Goal: Information Seeking & Learning: Learn about a topic

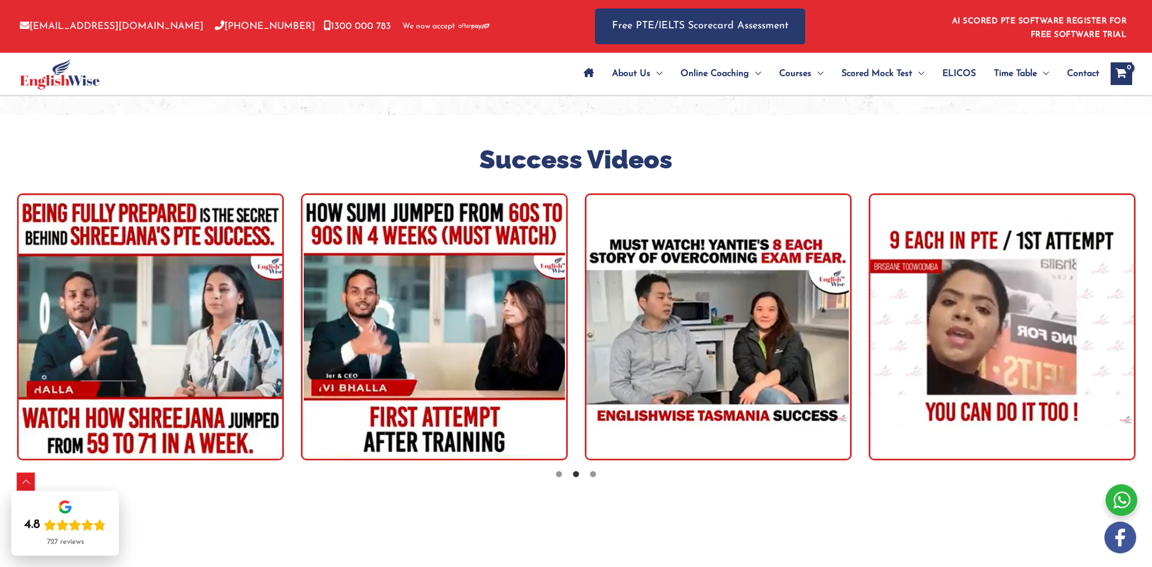
scroll to position [3129, 0]
click at [560, 469] on icon at bounding box center [559, 473] width 8 height 8
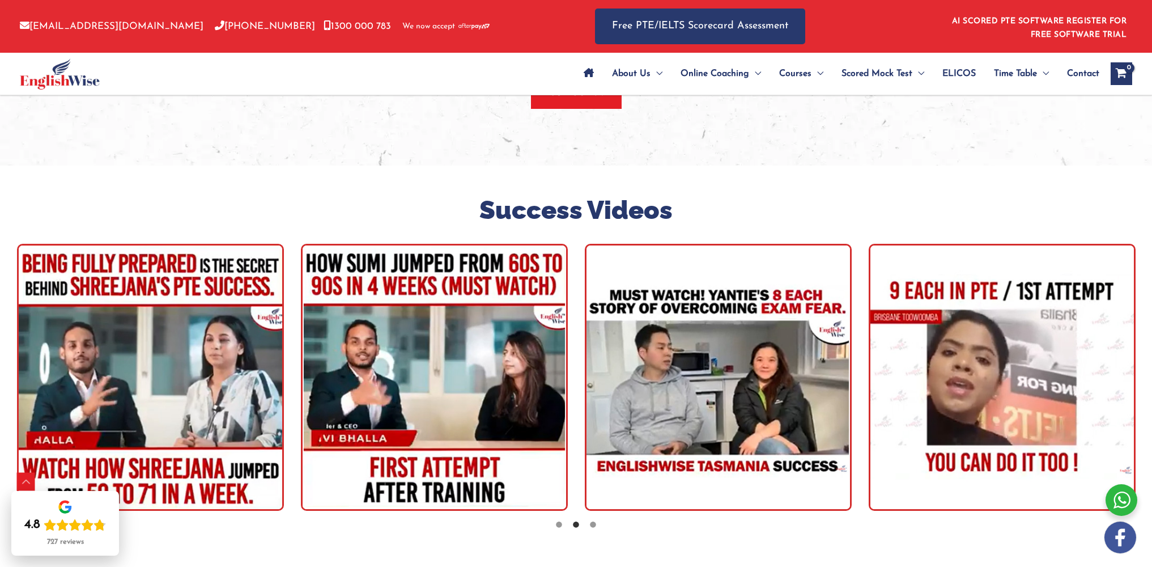
scroll to position [2880, 0]
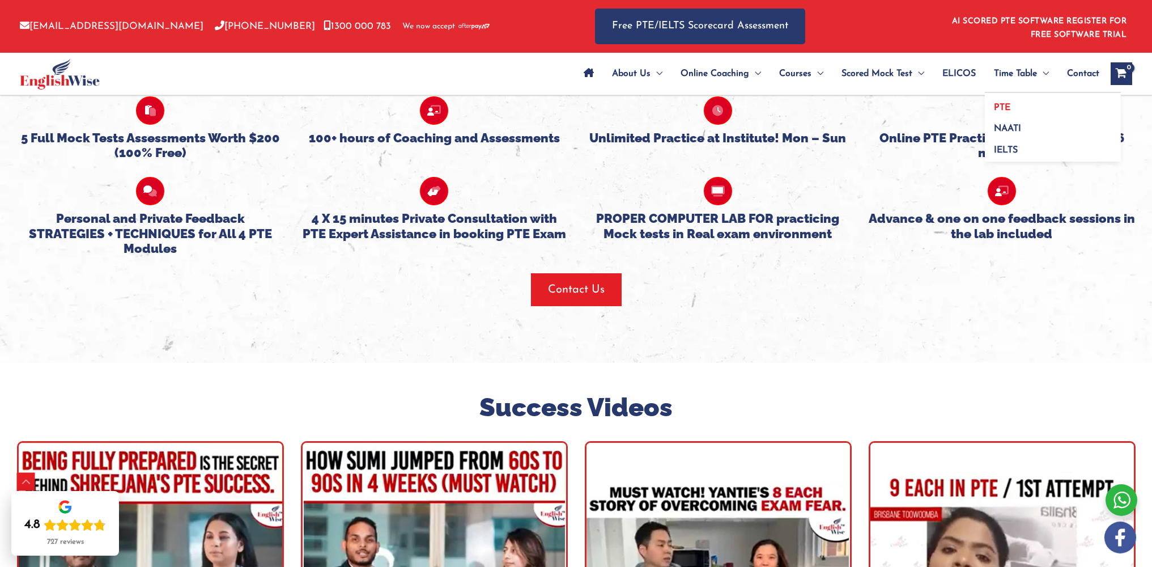
click at [994, 104] on span "PTE" at bounding box center [1002, 107] width 16 height 9
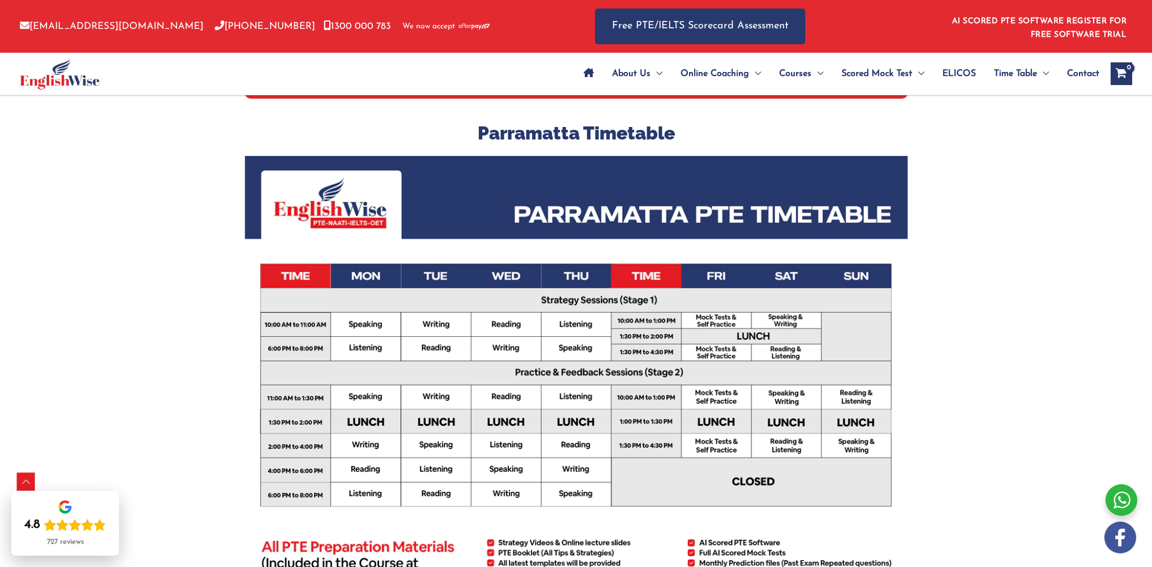
click at [946, 237] on div "PTE Parramatta Parramatta Parramatta Timetable All PTE Preparation Material (In…" at bounding box center [576, 413] width 1152 height 1059
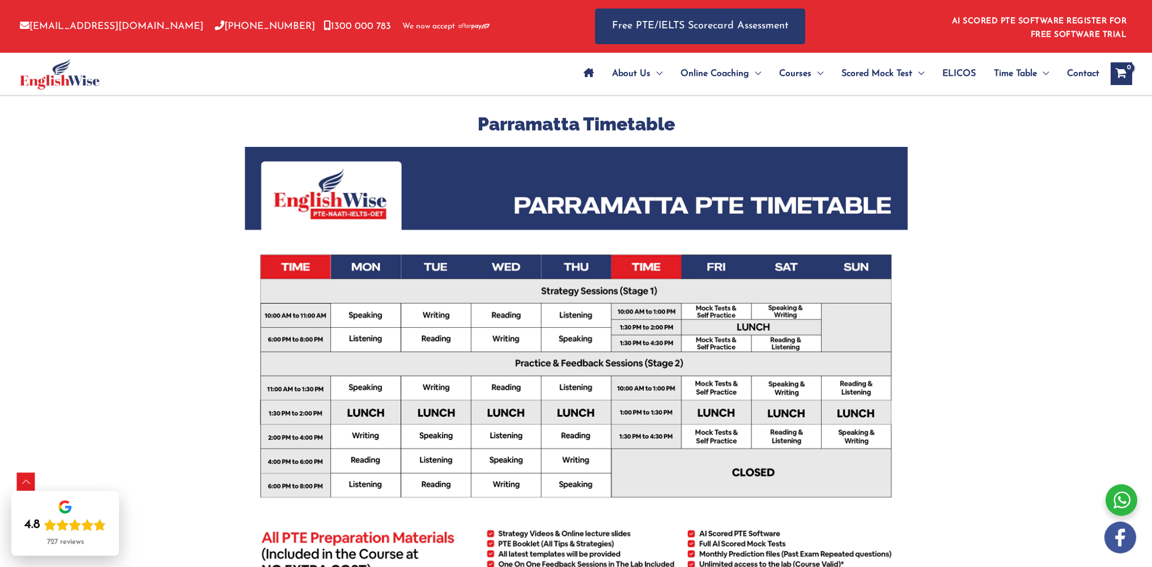
scroll to position [242, 0]
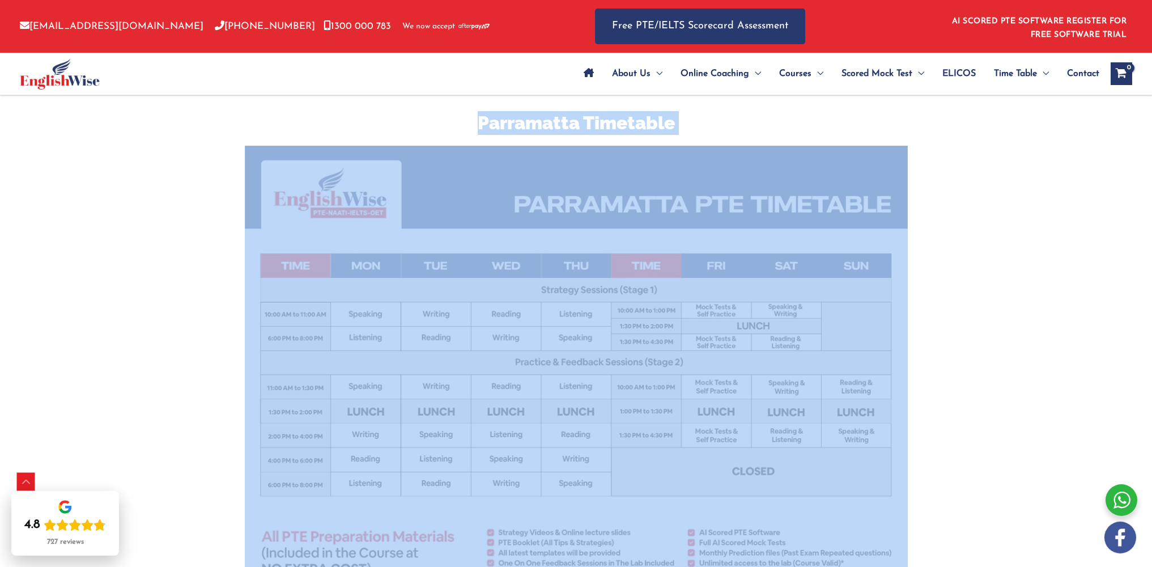
drag, startPoint x: 461, startPoint y: 112, endPoint x: 849, endPoint y: 432, distance: 502.4
click at [849, 432] on div "Parramatta Parramatta Timetable All PTE Preparation Material (Included In The C…" at bounding box center [576, 380] width 663 height 655
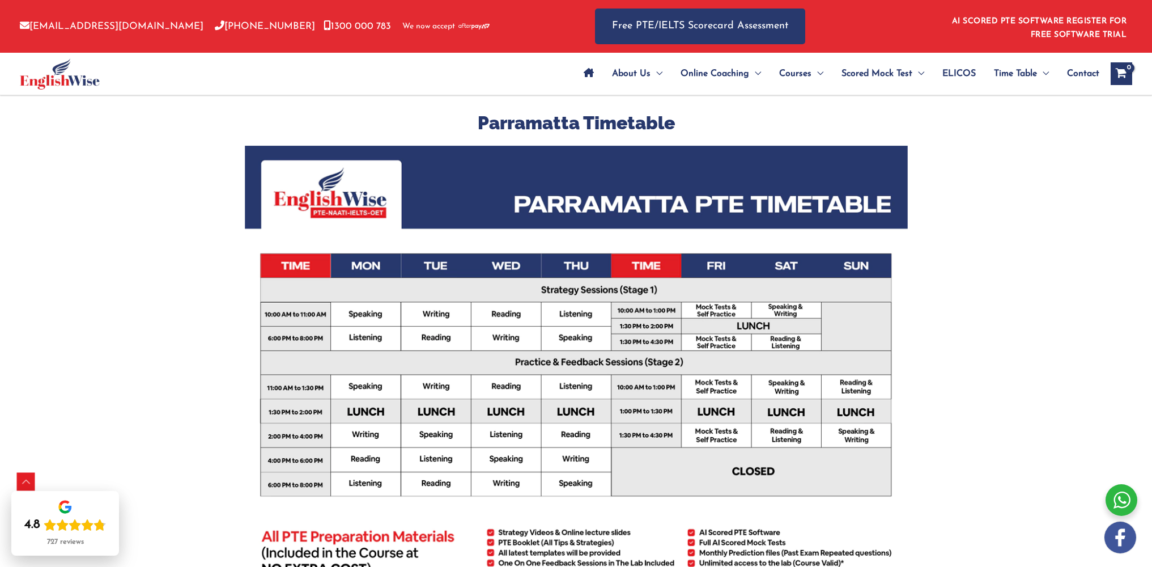
drag, startPoint x: 956, startPoint y: 397, endPoint x: 909, endPoint y: 358, distance: 60.7
click at [957, 397] on div "PTE Parramatta Parramatta Parramatta Timetable All PTE Preparation Material (In…" at bounding box center [576, 403] width 1152 height 1059
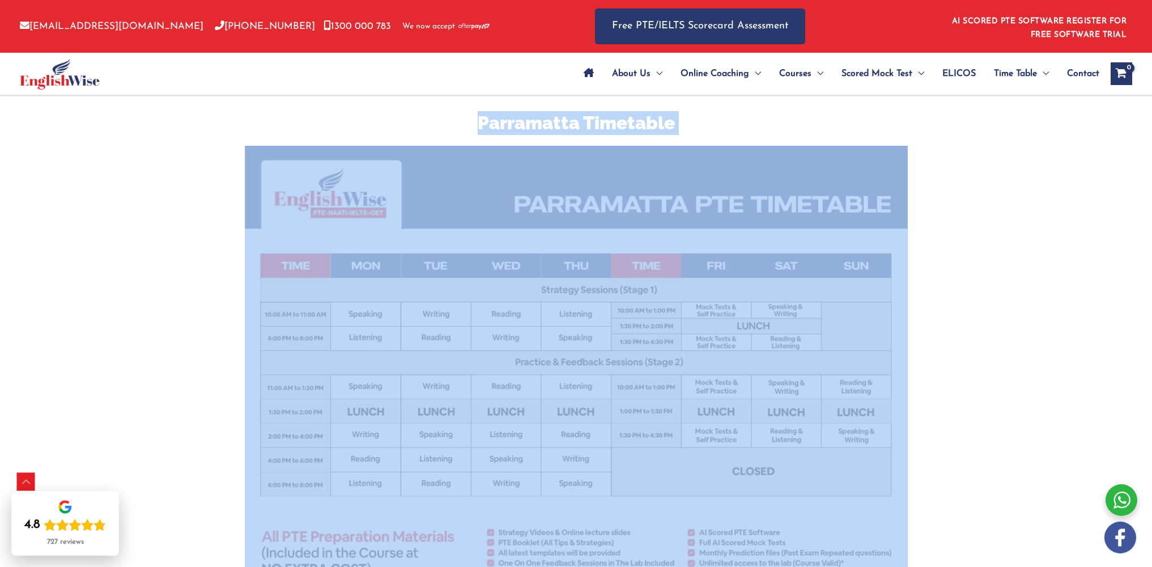
drag, startPoint x: 461, startPoint y: 97, endPoint x: 918, endPoint y: 413, distance: 555.6
click at [874, 423] on div "Parramatta Parramatta Timetable All PTE Preparation Material (Included In The C…" at bounding box center [576, 380] width 663 height 655
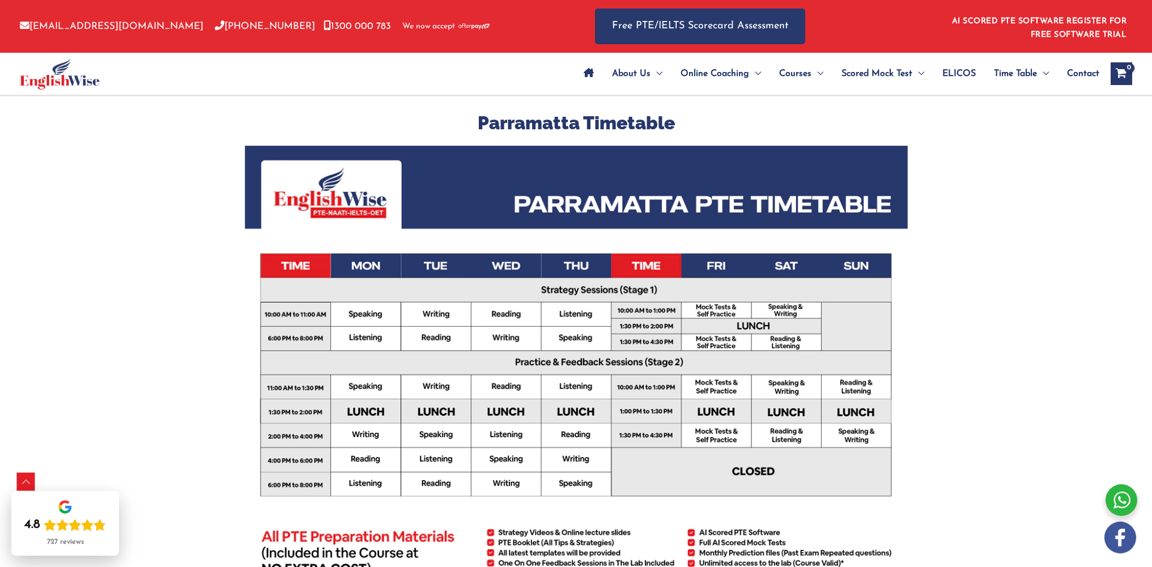
drag, startPoint x: 1030, startPoint y: 385, endPoint x: 1022, endPoint y: 372, distance: 15.5
click at [1032, 384] on div "PTE Parramatta Parramatta Parramatta Timetable All PTE Preparation Material (In…" at bounding box center [576, 403] width 1152 height 1059
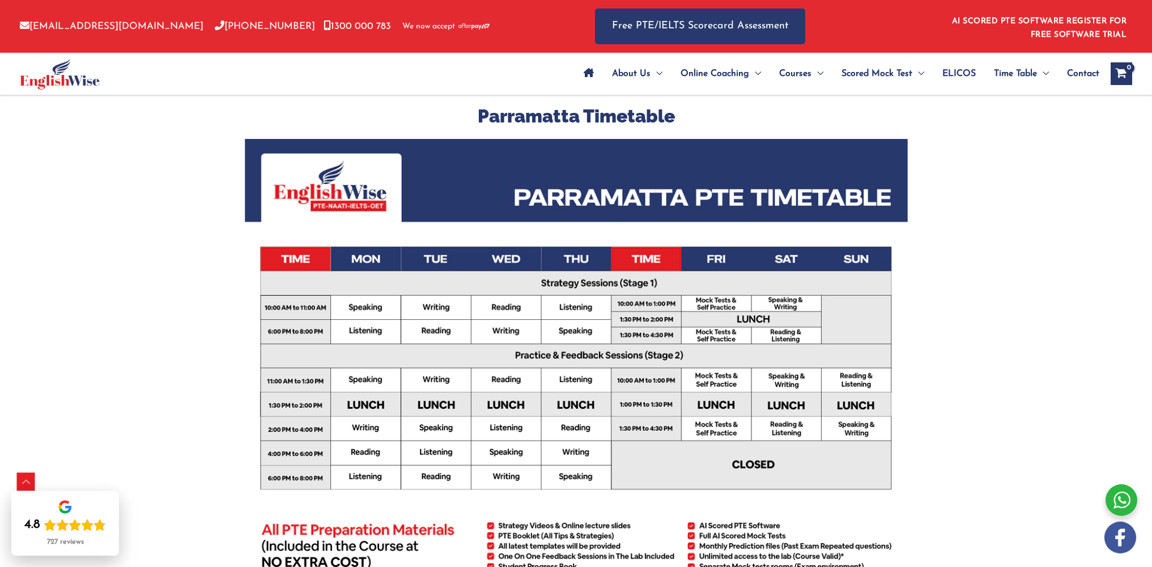
scroll to position [251, 0]
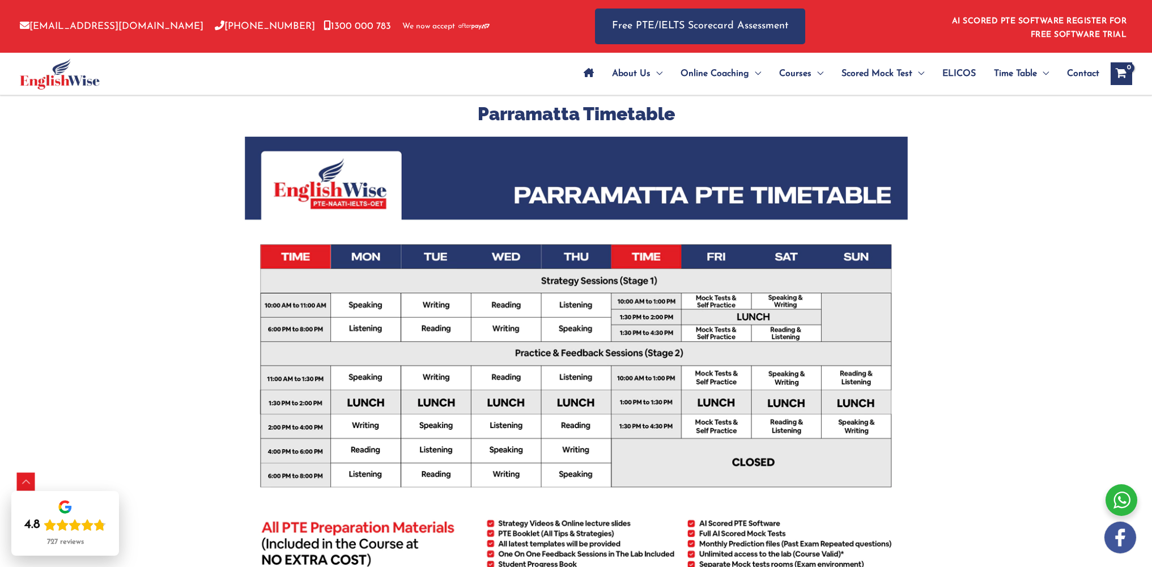
click at [247, 105] on h3 "Parramatta Timetable" at bounding box center [576, 114] width 663 height 24
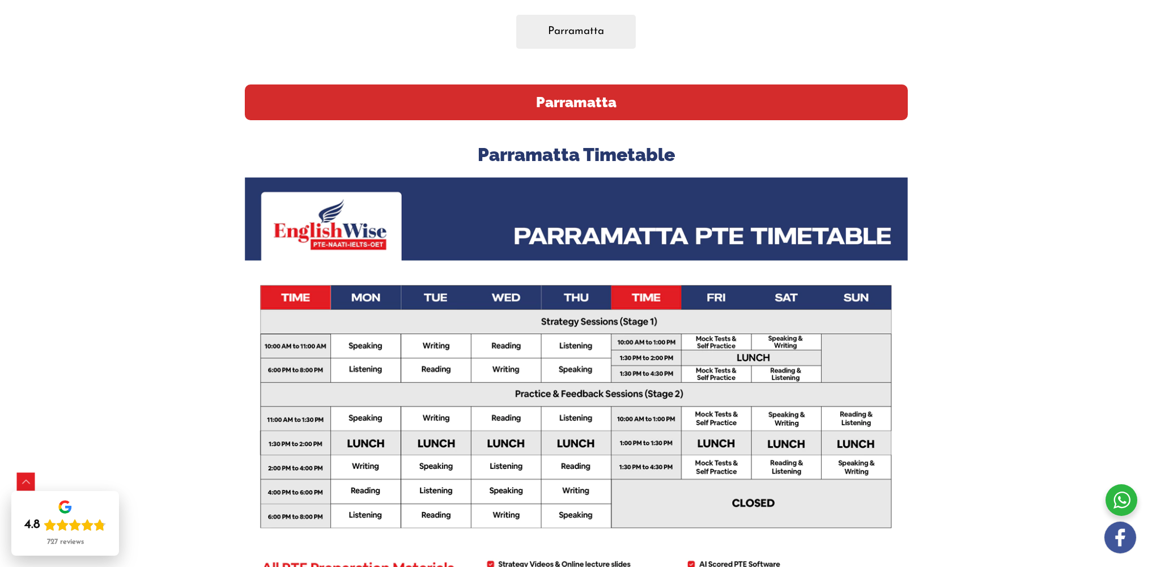
scroll to position [241, 0]
